Goal: Information Seeking & Learning: Learn about a topic

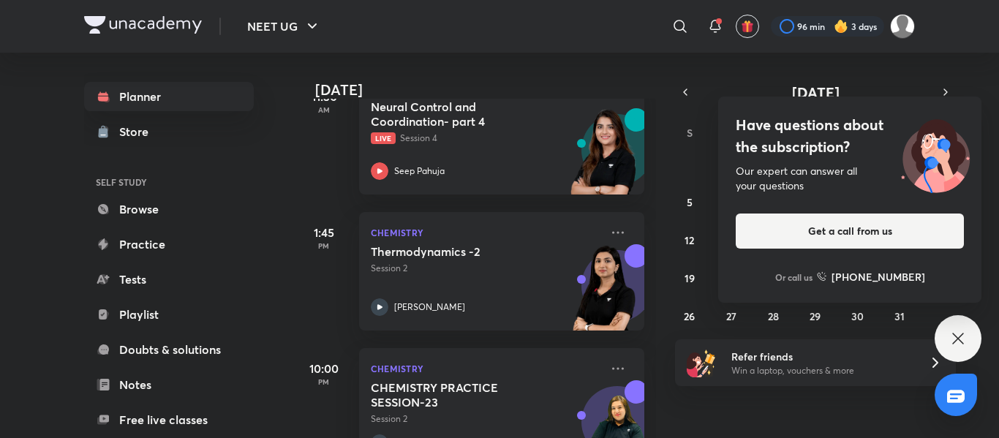
scroll to position [252, 0]
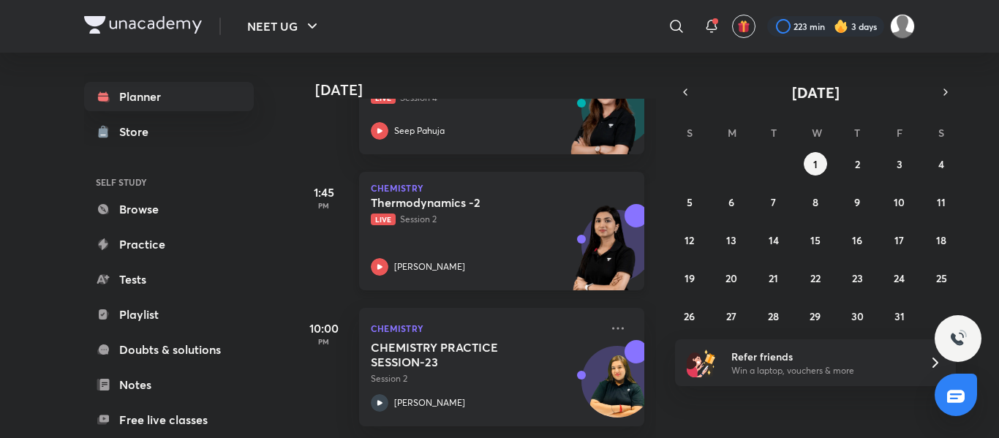
click at [477, 213] on p "Live Session 2" at bounding box center [486, 219] width 230 height 13
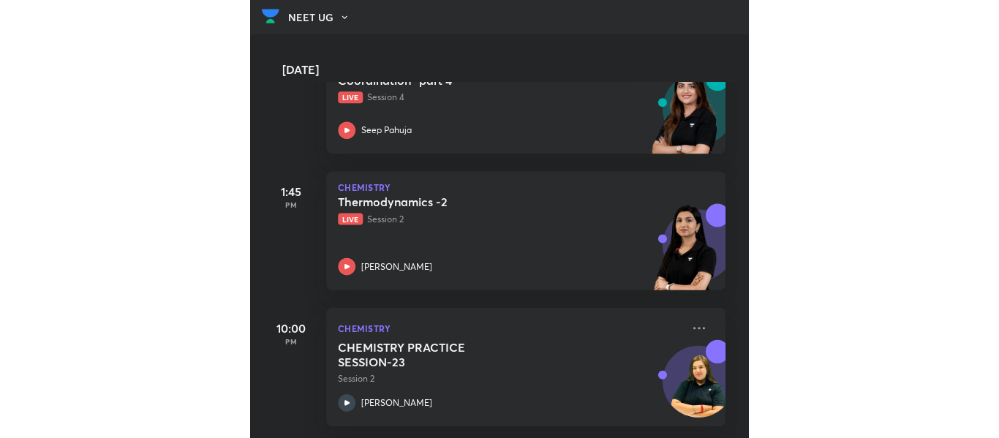
scroll to position [278, 0]
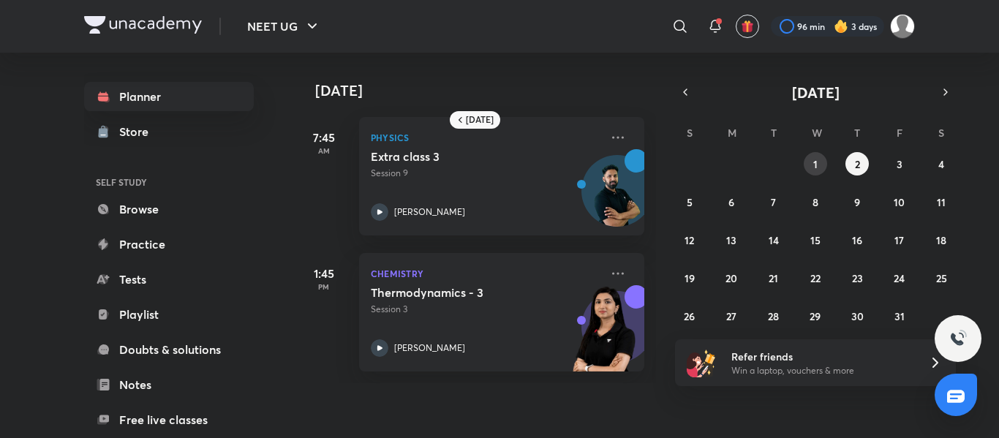
click at [497, 162] on abbr "1" at bounding box center [815, 164] width 4 height 14
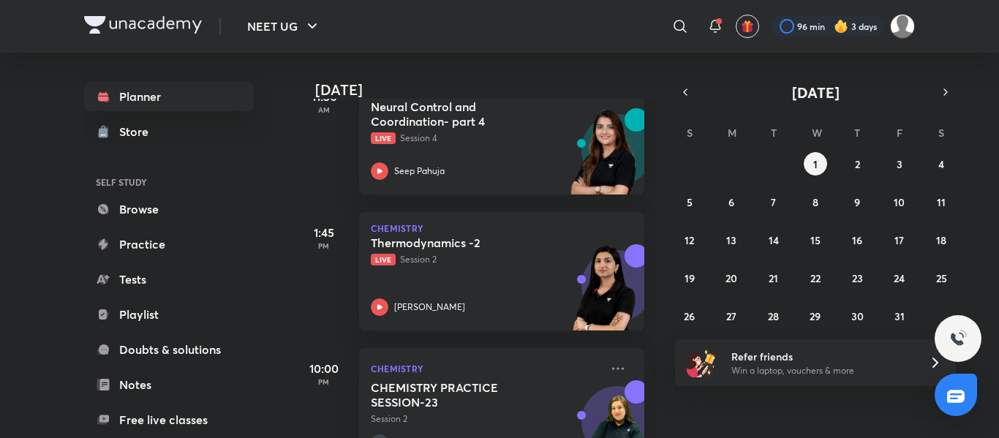
scroll to position [244, 0]
click at [497, 97] on icon "button" at bounding box center [685, 92] width 12 height 13
click at [497, 315] on abbr "30" at bounding box center [773, 316] width 12 height 14
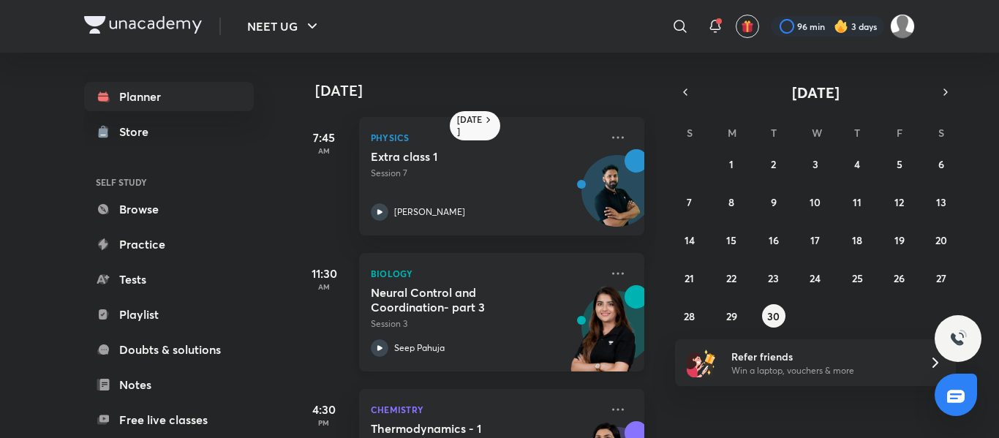
scroll to position [92, 0]
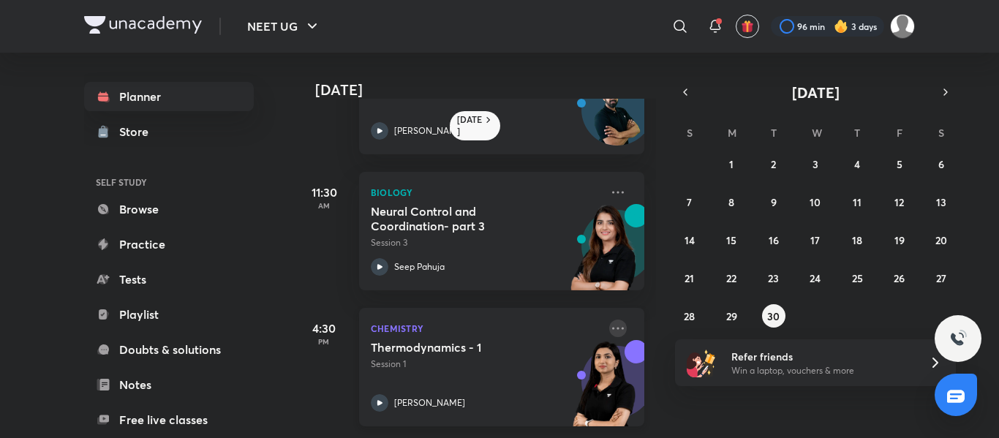
click at [497, 320] on icon at bounding box center [618, 329] width 18 height 18
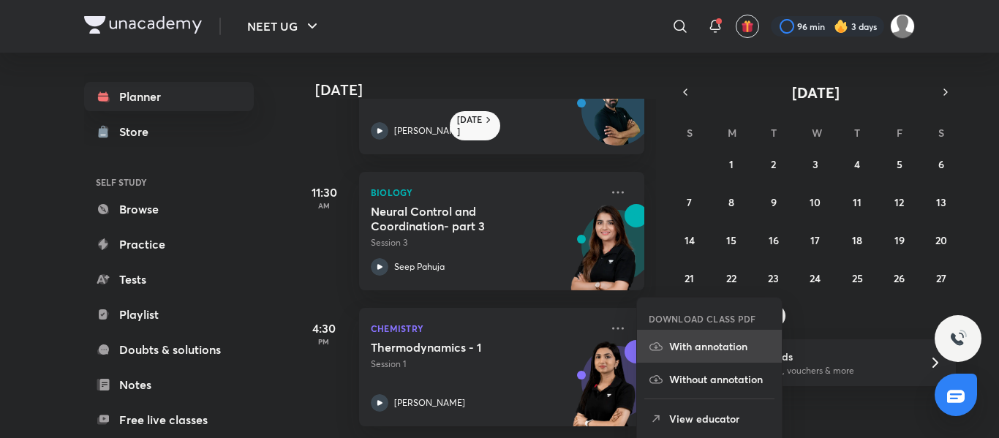
click at [497, 343] on p "With annotation" at bounding box center [719, 346] width 101 height 15
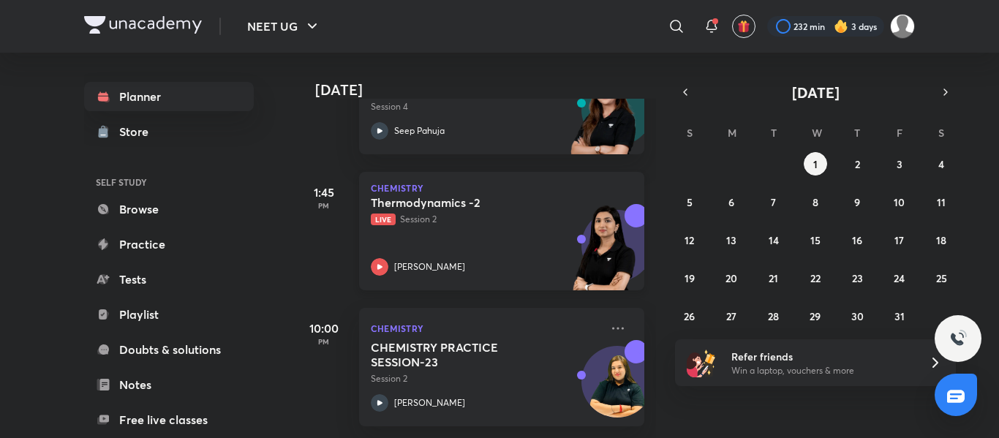
click at [502, 213] on p "Live Session 2" at bounding box center [486, 219] width 230 height 13
